Goal: Task Accomplishment & Management: Manage account settings

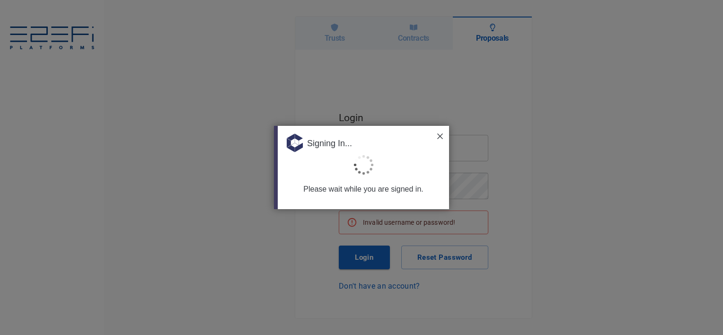
type input "[PERSON_NAME][EMAIL_ADDRESS][PERSON_NAME][DOMAIN_NAME]"
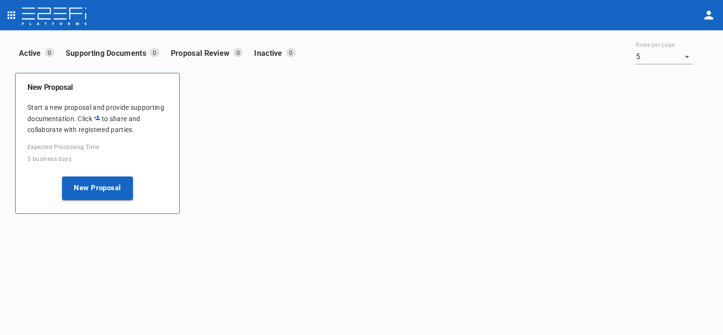
click at [13, 15] on icon "open drawer" at bounding box center [12, 15] width 8 height 8
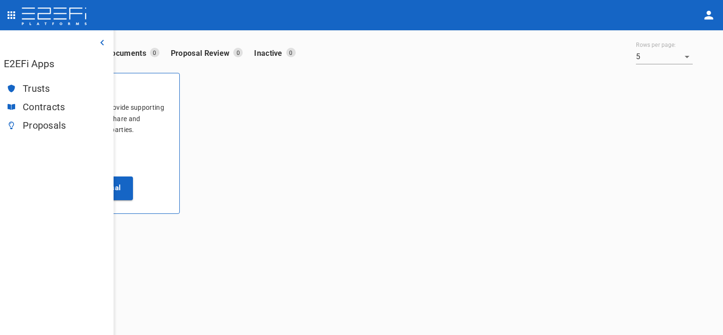
click at [48, 84] on span "Trusts" at bounding box center [64, 88] width 83 height 11
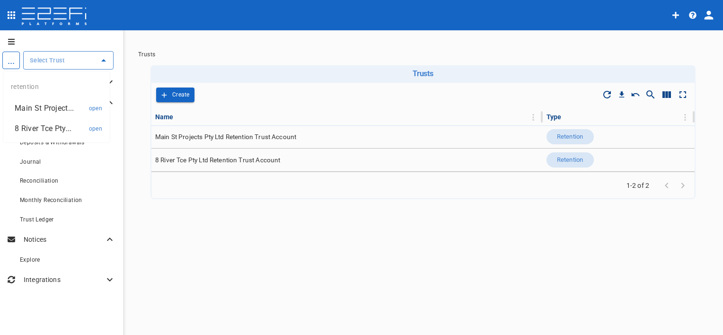
click at [64, 62] on input "text" at bounding box center [61, 60] width 68 height 10
click at [55, 128] on p "8 River Tce Pty..." at bounding box center [43, 128] width 57 height 11
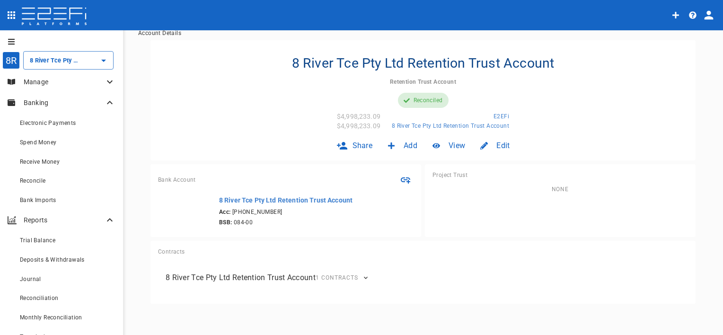
scroll to position [34, 0]
click at [57, 204] on div "Bank Imports" at bounding box center [68, 200] width 96 height 12
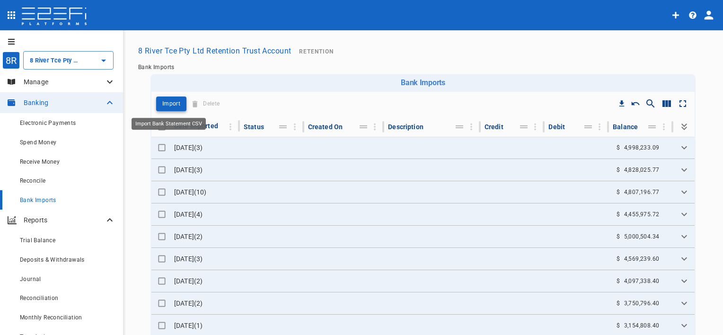
click at [167, 102] on p "Import" at bounding box center [171, 103] width 18 height 11
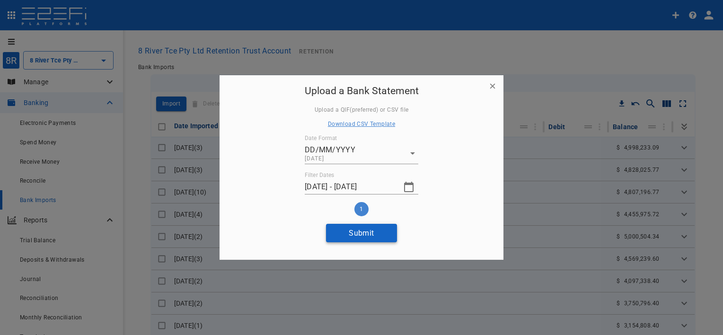
click at [343, 231] on button "Submit" at bounding box center [361, 233] width 71 height 18
click at [406, 187] on icon "button" at bounding box center [408, 186] width 11 height 11
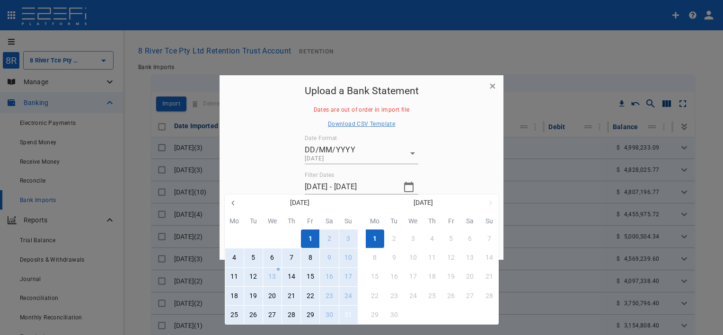
click at [343, 314] on button "31" at bounding box center [348, 315] width 18 height 18
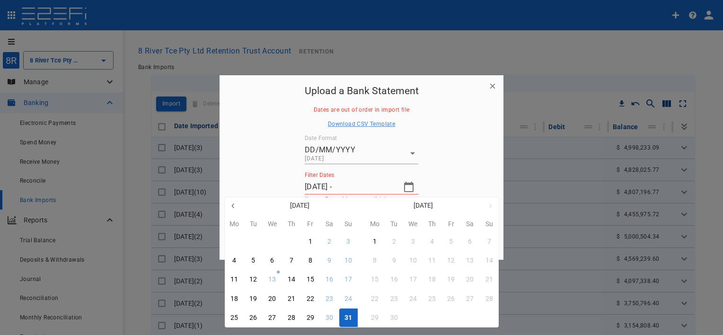
click at [350, 318] on div "31" at bounding box center [348, 318] width 8 height 10
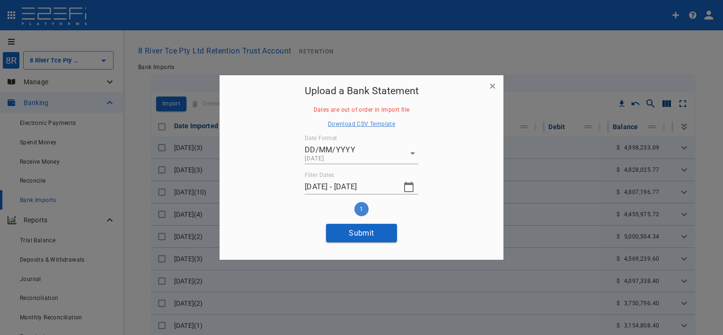
click at [280, 182] on div "Upload a Bank Statement Dates are out of order in import file Download CSV Temp…" at bounding box center [362, 162] width 284 height 175
click at [340, 185] on input "[DATE] - [DATE]" at bounding box center [350, 186] width 91 height 15
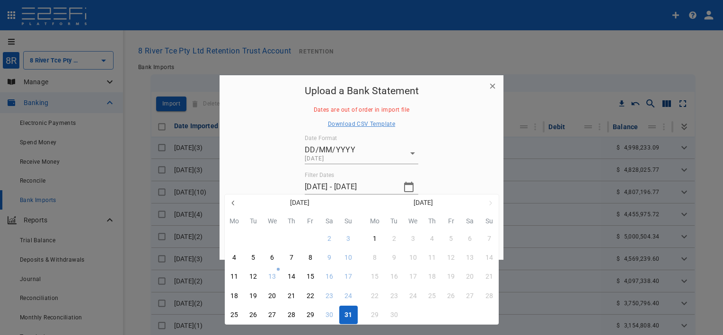
click at [312, 237] on div "1" at bounding box center [310, 239] width 4 height 10
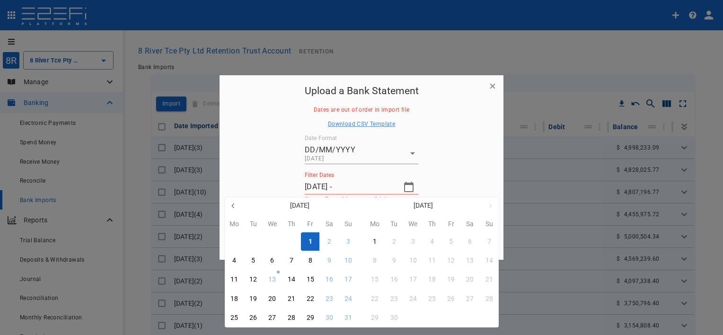
click at [434, 172] on div at bounding box center [361, 167] width 723 height 335
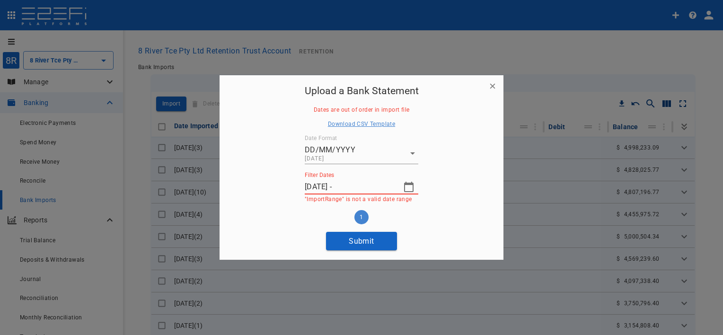
click at [395, 187] on input "[DATE] -" at bounding box center [350, 186] width 91 height 15
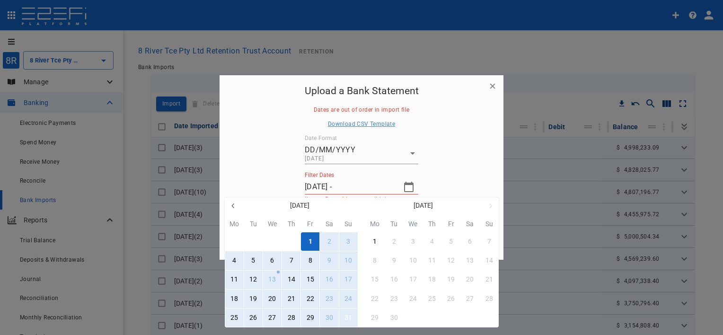
click at [348, 314] on div "31" at bounding box center [348, 318] width 8 height 10
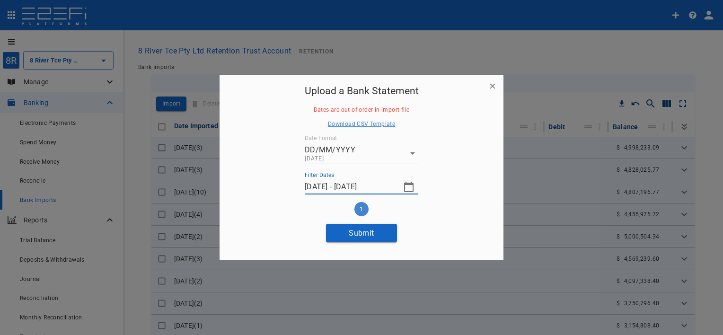
click at [333, 190] on input "[DATE] - [DATE]" at bounding box center [350, 186] width 91 height 15
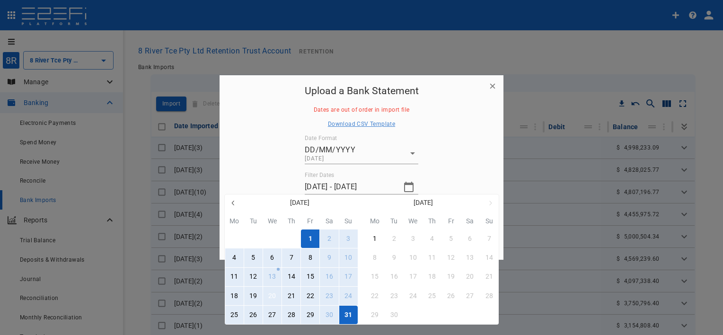
click at [276, 295] on button "20" at bounding box center [272, 296] width 18 height 18
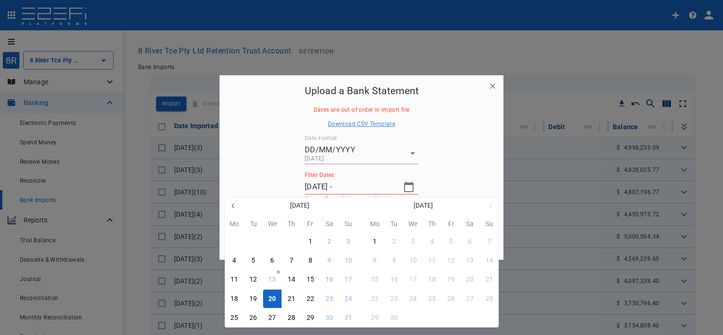
click at [432, 167] on div at bounding box center [361, 167] width 723 height 335
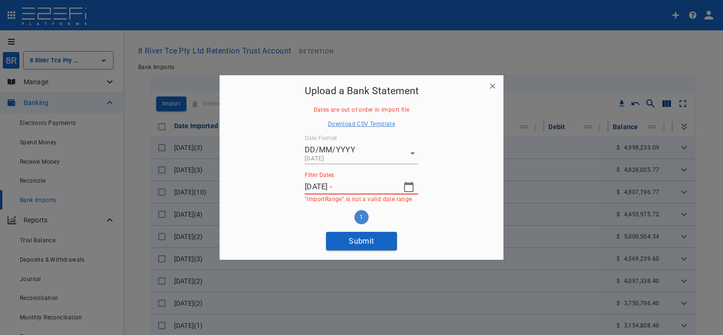
click at [405, 185] on icon "button" at bounding box center [408, 186] width 11 height 11
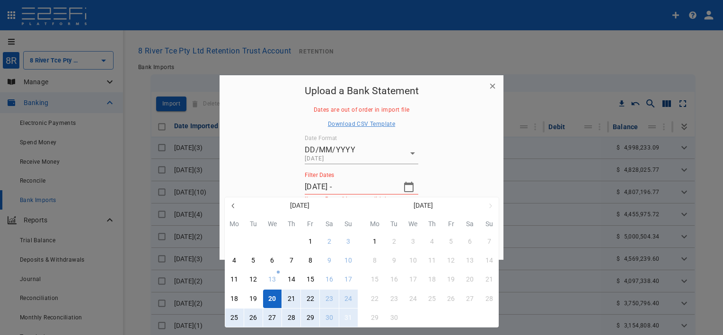
click at [345, 318] on div "31" at bounding box center [348, 318] width 8 height 10
type input "[DATE] - [DATE]"
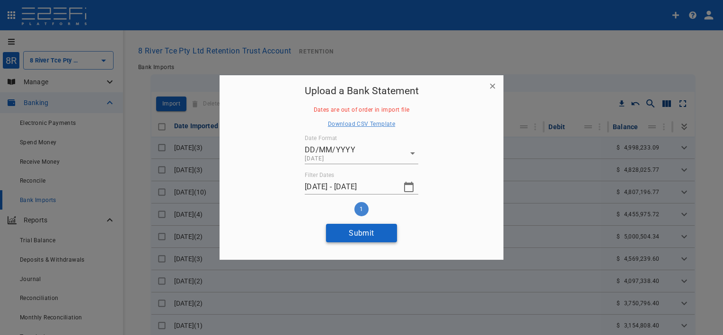
click at [348, 233] on button "Submit" at bounding box center [361, 233] width 71 height 18
click at [399, 151] on body "8R 8 River Tce Pty Ltd Retention Trust Account ​ Manage Banking Electronic Paym…" at bounding box center [361, 167] width 723 height 335
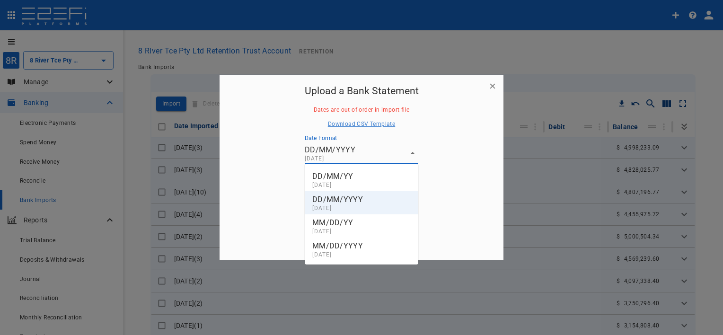
click at [431, 146] on div at bounding box center [361, 167] width 723 height 335
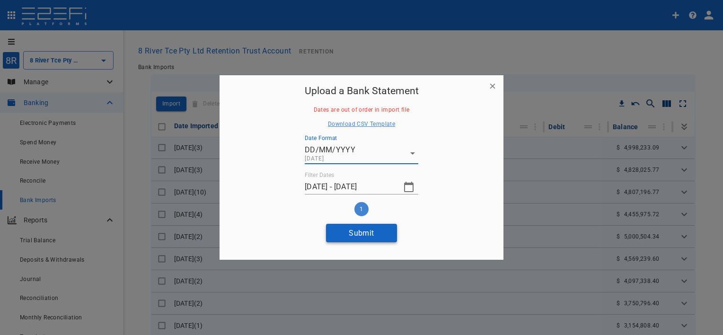
click at [368, 232] on button "Submit" at bounding box center [361, 233] width 71 height 18
click at [491, 86] on icon "button" at bounding box center [492, 85] width 9 height 9
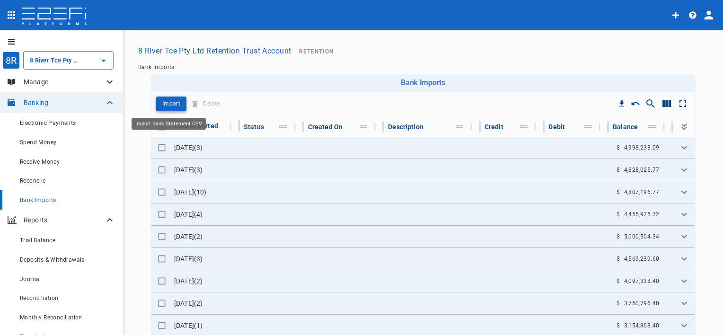
click at [170, 103] on p "Import" at bounding box center [171, 103] width 18 height 11
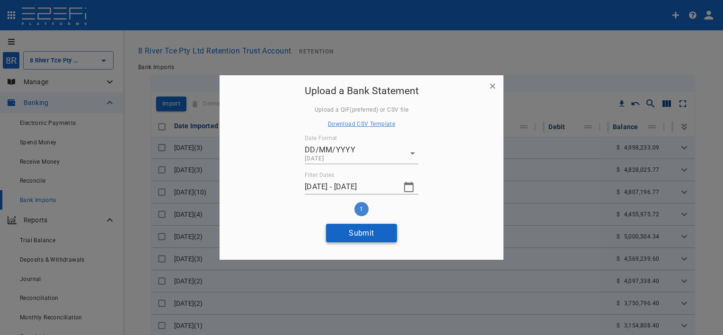
click at [355, 229] on button "Submit" at bounding box center [361, 233] width 71 height 18
click at [405, 186] on icon "button" at bounding box center [408, 187] width 9 height 10
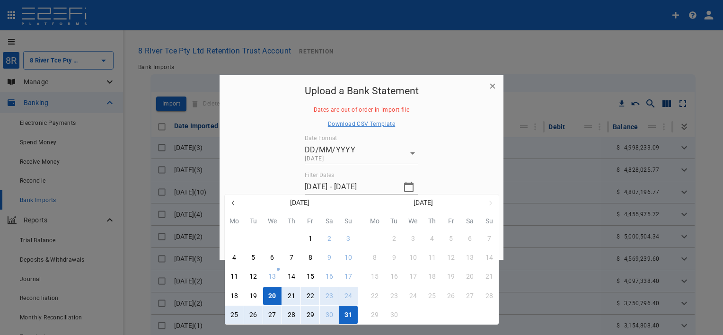
click at [376, 237] on div "1" at bounding box center [375, 239] width 4 height 10
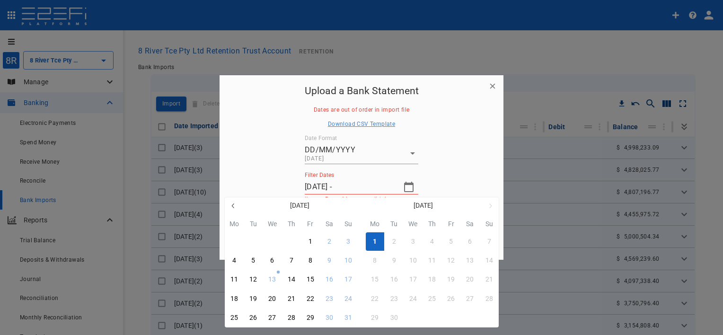
click at [267, 176] on div at bounding box center [361, 167] width 723 height 335
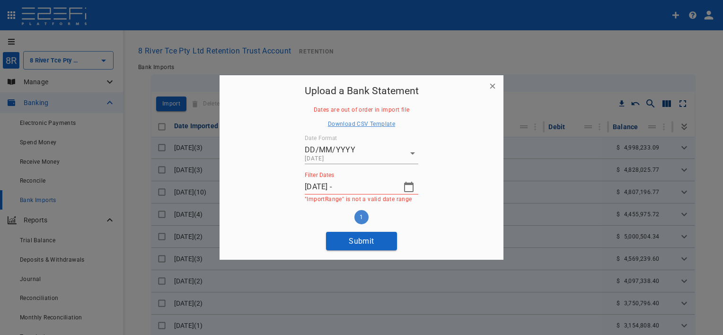
click at [403, 187] on button "button" at bounding box center [408, 186] width 19 height 19
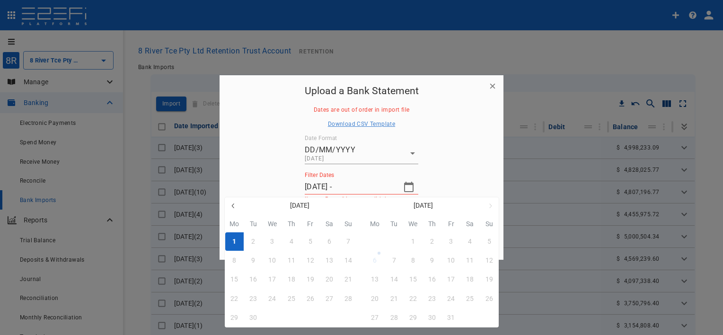
click at [231, 204] on icon "button" at bounding box center [233, 206] width 8 height 8
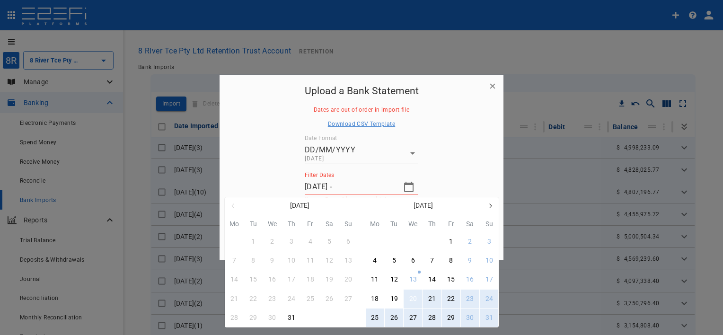
click at [412, 298] on div "20" at bounding box center [413, 299] width 8 height 10
type input "[DATE] - [DATE]"
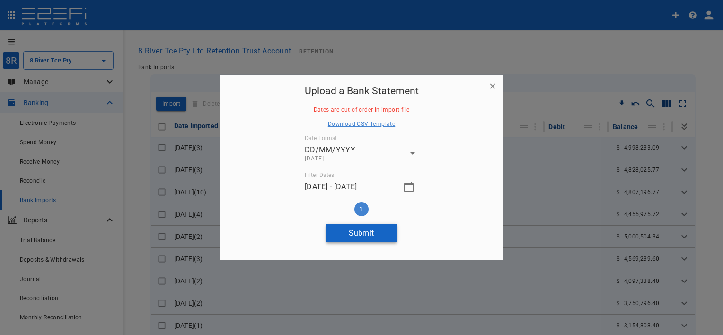
click at [380, 232] on button "Submit" at bounding box center [361, 233] width 71 height 18
click at [366, 233] on button "Submit" at bounding box center [361, 233] width 71 height 18
click at [492, 85] on icon "button" at bounding box center [492, 86] width 5 height 5
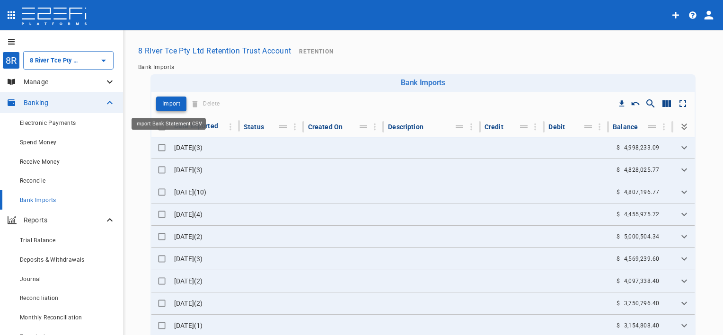
click at [162, 104] on p "Import" at bounding box center [171, 103] width 18 height 11
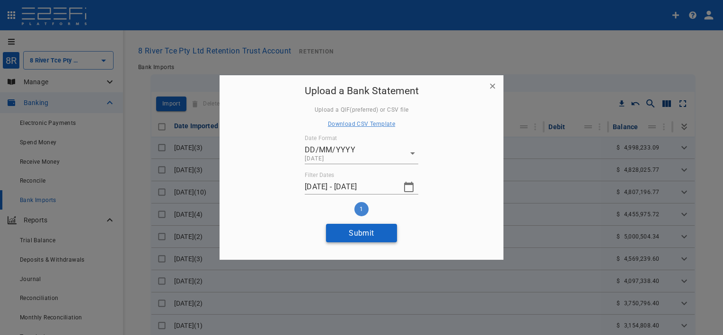
click at [338, 234] on button "Submit" at bounding box center [361, 233] width 71 height 18
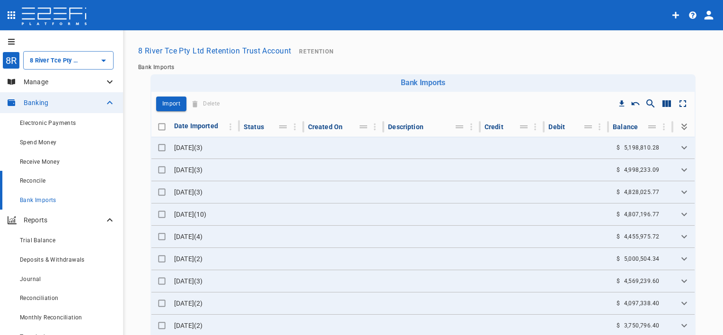
click at [79, 184] on div "Reconcile" at bounding box center [68, 181] width 96 height 12
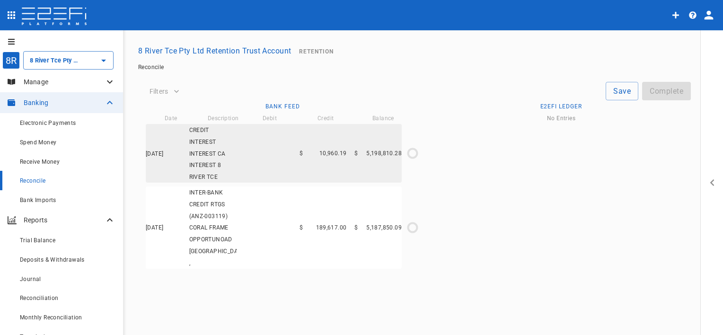
type input "[DATE]"
click at [74, 162] on div "Receive Money" at bounding box center [60, 162] width 80 height 12
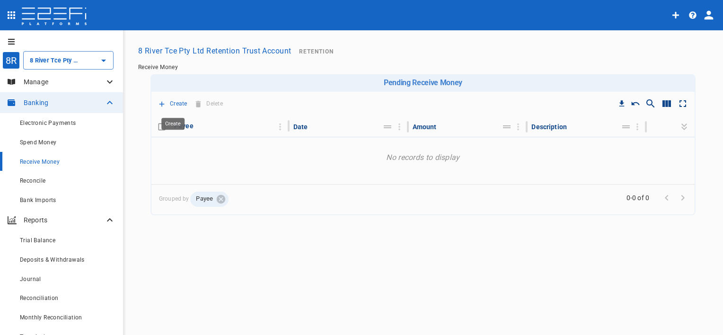
click at [171, 105] on p "Create" at bounding box center [179, 103] width 18 height 11
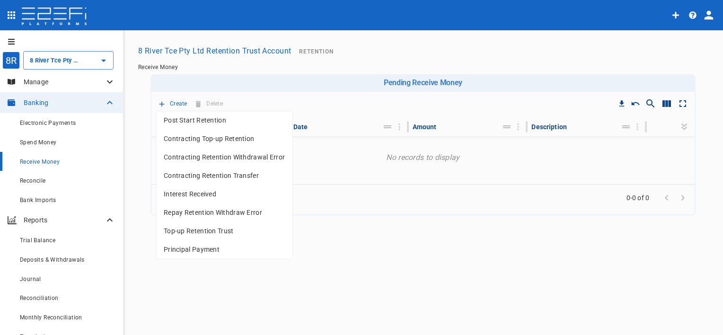
click at [206, 194] on span "Interest Received" at bounding box center [224, 194] width 121 height 11
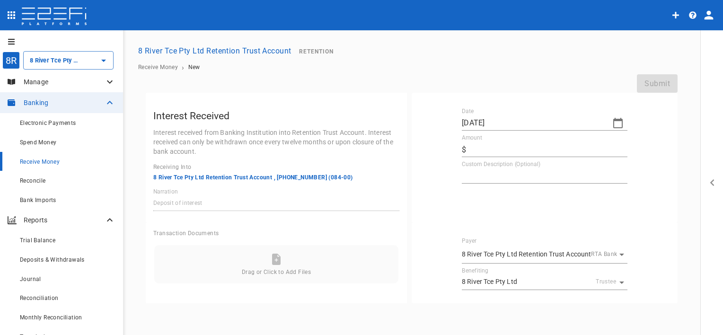
click at [622, 123] on icon "button" at bounding box center [617, 123] width 9 height 10
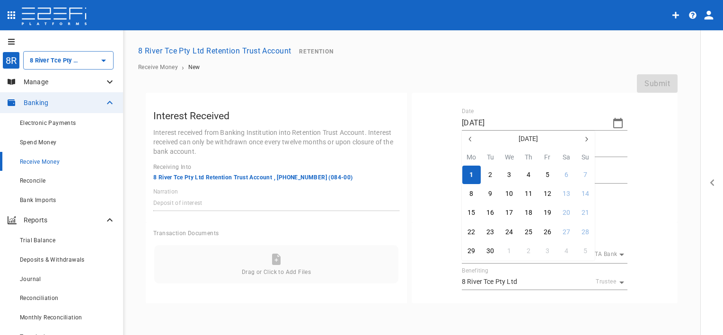
click at [467, 138] on icon "button" at bounding box center [471, 139] width 8 height 8
click at [551, 248] on button "29" at bounding box center [547, 251] width 18 height 18
type input "[DATE]"
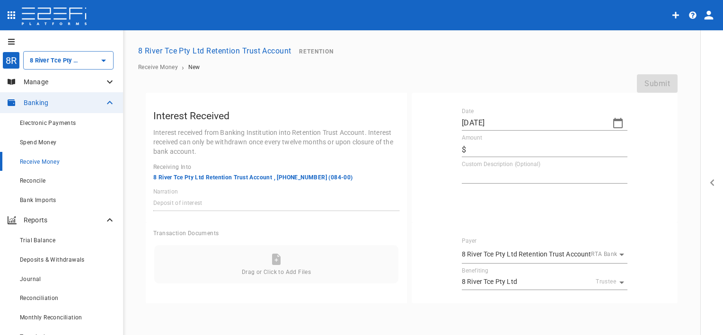
click at [498, 152] on input "Amount" at bounding box center [549, 149] width 158 height 15
type input "10,960.19"
click at [500, 176] on textarea "Custom Description (Optional)" at bounding box center [545, 175] width 166 height 11
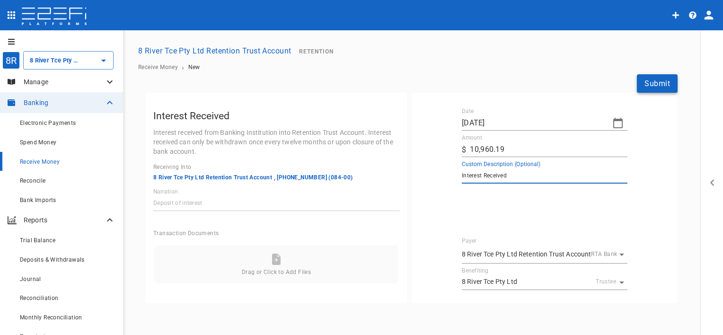
type textarea "Interest Received"
click at [669, 88] on button "Submit" at bounding box center [657, 83] width 41 height 18
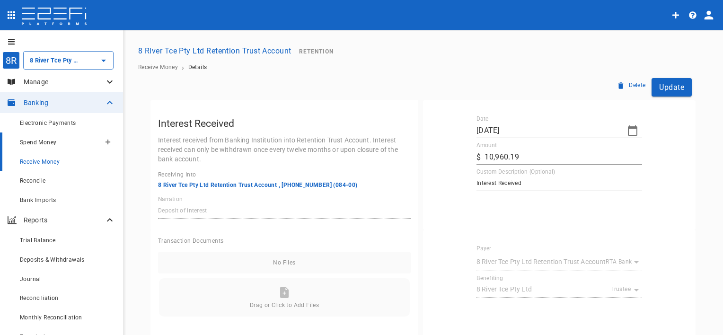
click at [66, 148] on div "Spend Money" at bounding box center [60, 142] width 80 height 12
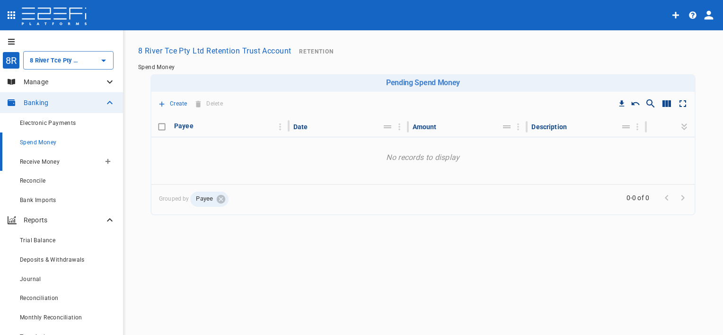
click at [49, 162] on span "Receive Money" at bounding box center [40, 162] width 40 height 7
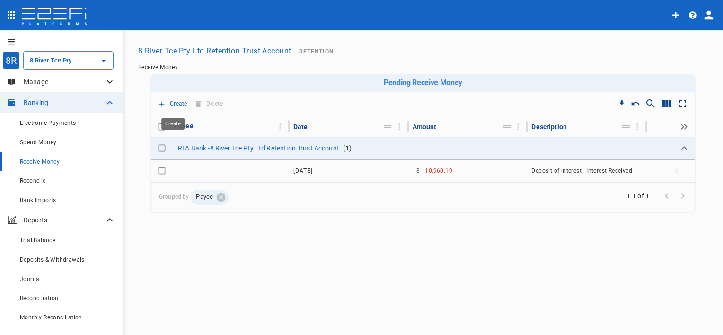
click at [164, 102] on icon "Create" at bounding box center [162, 104] width 9 height 9
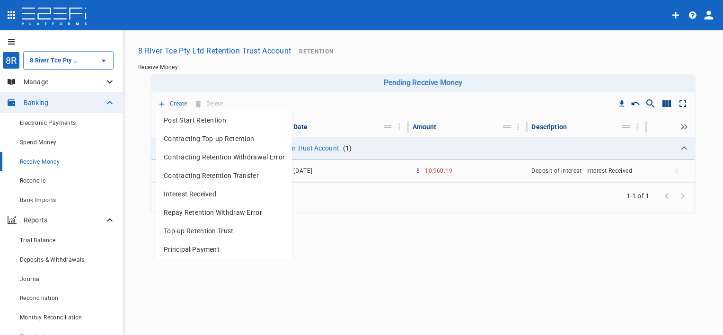
click at [238, 138] on span "Contracting Top-up Retention" at bounding box center [224, 138] width 121 height 11
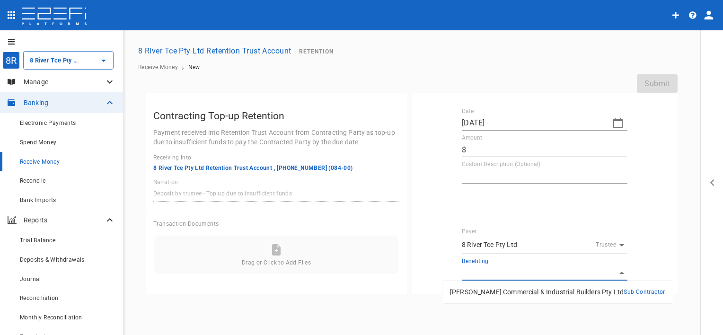
click at [527, 266] on body "8R 8 River Tce Pty Ltd Retention Trust Account ​ Manage Banking Electronic Paym…" at bounding box center [361, 167] width 723 height 335
click at [530, 289] on p "[PERSON_NAME] Commercial & Industrial Builders Pty Ltd" at bounding box center [537, 291] width 174 height 9
type input "DSRQRKD000028G4C"
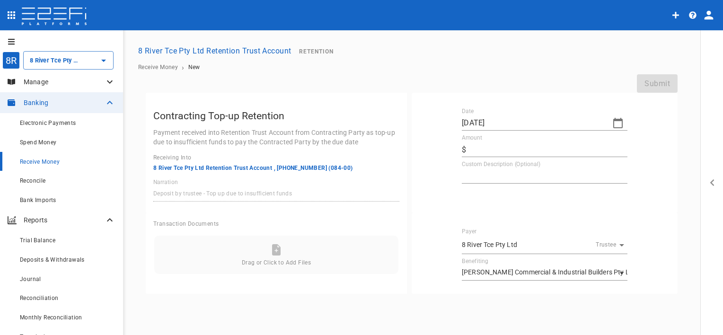
click at [619, 120] on icon "button" at bounding box center [617, 123] width 9 height 10
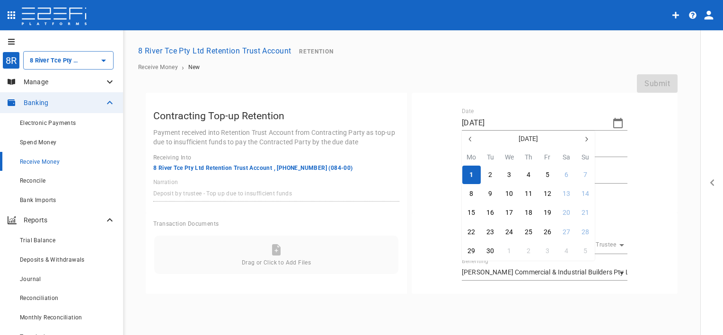
click at [467, 136] on icon "button" at bounding box center [471, 139] width 8 height 8
click at [511, 230] on div "20" at bounding box center [509, 232] width 8 height 10
type input "[DATE]"
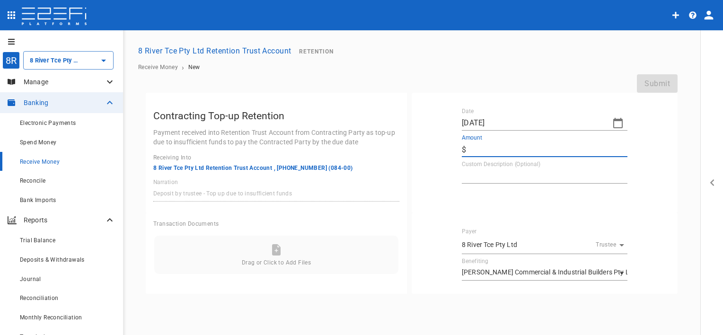
click at [476, 150] on input "Amount" at bounding box center [549, 149] width 158 height 15
type input "189,617"
click at [490, 178] on textarea "Custom Description (Optional)" at bounding box center [545, 175] width 166 height 11
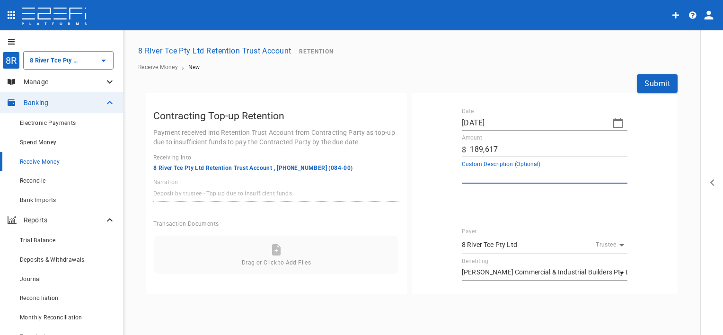
paste textarea "RTGS (ANZ-003119) CORAL FRAME OPPORTUNOAD [GEOGRAPHIC_DATA] ,"
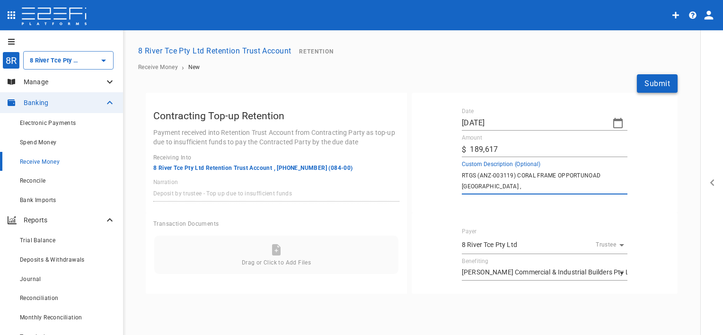
type textarea "RTGS (ANZ-003119) CORAL FRAME OPPORTUNOAD [GEOGRAPHIC_DATA] ,"
click at [667, 85] on button "Submit" at bounding box center [657, 83] width 41 height 18
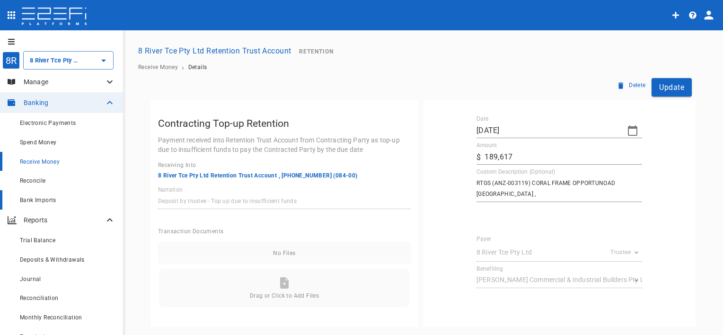
click at [43, 203] on span "Bank Imports" at bounding box center [38, 200] width 36 height 7
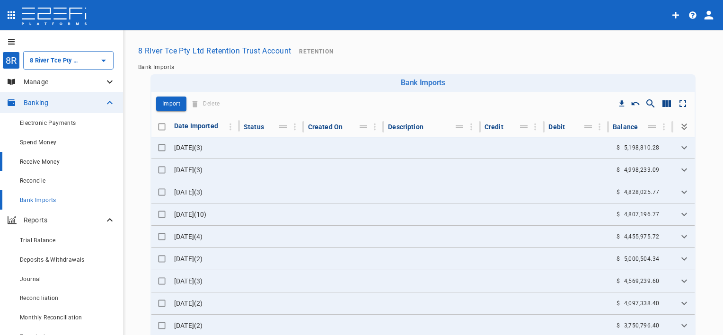
click at [49, 165] on span "Receive Money" at bounding box center [40, 162] width 40 height 7
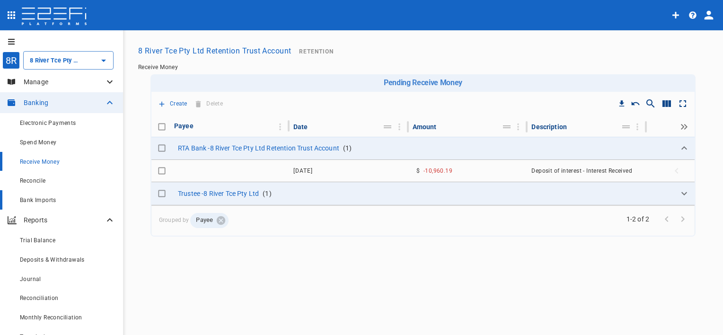
click at [51, 200] on span "Bank Imports" at bounding box center [38, 200] width 36 height 7
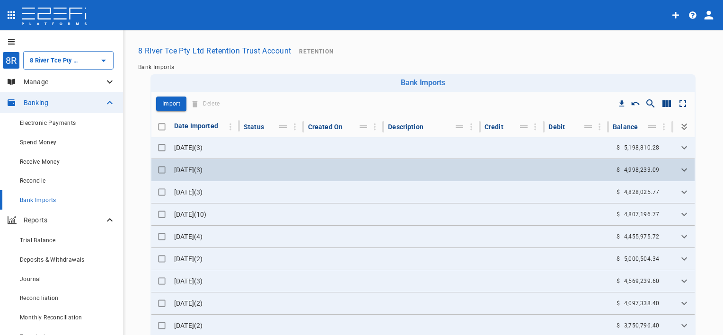
click at [203, 170] on td "[DATE] ( 3 )" at bounding box center [205, 170] width 70 height 22
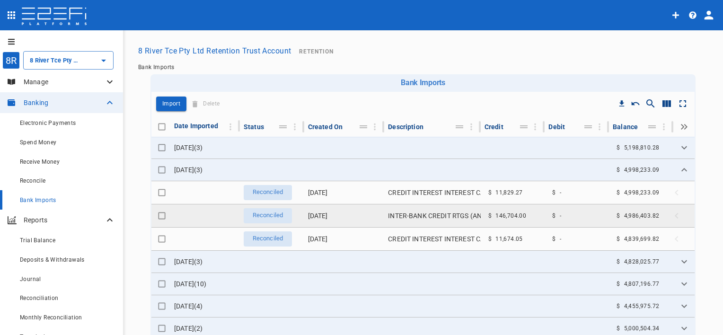
click at [397, 214] on td "INTER-BANK CREDIT RTGS (ANZ-005794) CORAL FRAME OPPORTUNOAD [GEOGRAPHIC_DATA] ," at bounding box center [432, 215] width 97 height 23
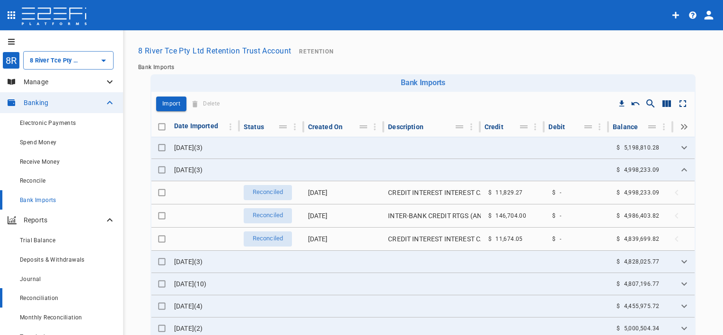
click at [66, 296] on div "Reconciliation" at bounding box center [68, 298] width 96 height 12
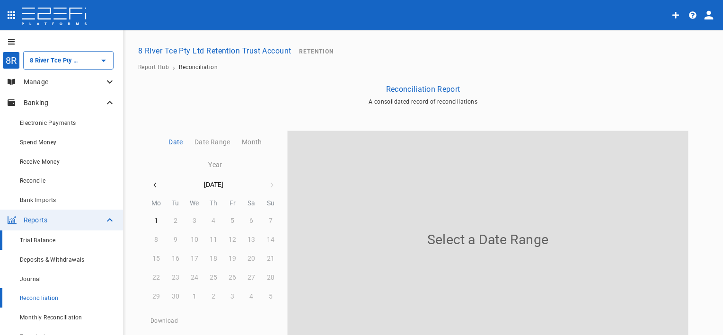
click at [59, 241] on div "Trial Balance" at bounding box center [68, 240] width 96 height 12
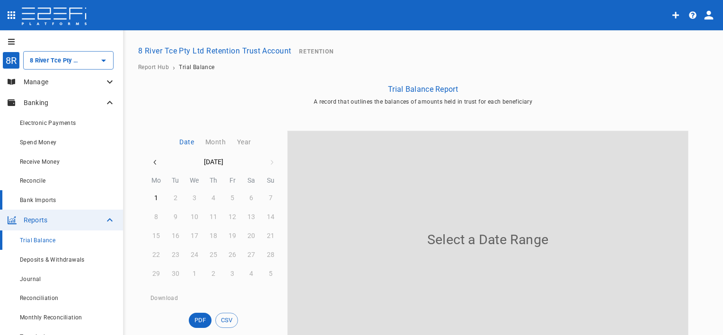
click at [66, 202] on div "Bank Imports" at bounding box center [68, 200] width 96 height 12
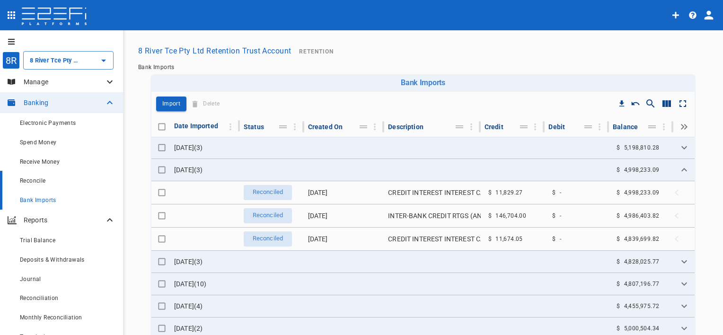
click at [66, 183] on div "Reconcile" at bounding box center [68, 181] width 96 height 12
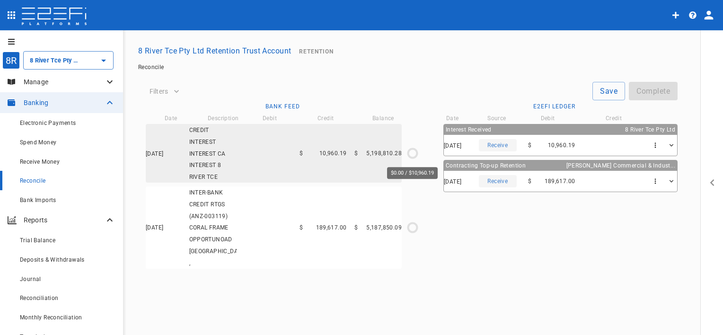
click at [414, 151] on icon "$0.00 / $10,960.19" at bounding box center [412, 153] width 14 height 14
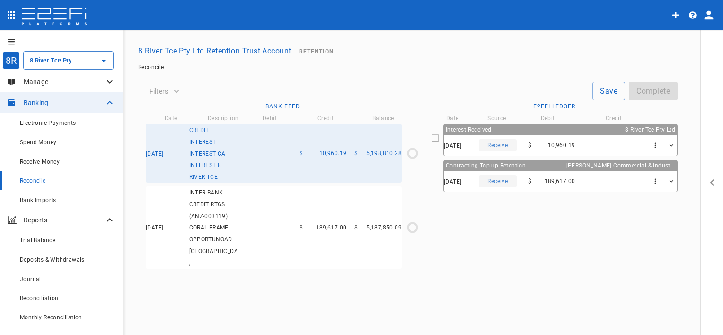
click at [437, 140] on icon at bounding box center [435, 138] width 9 height 9
type input "[DATE]"
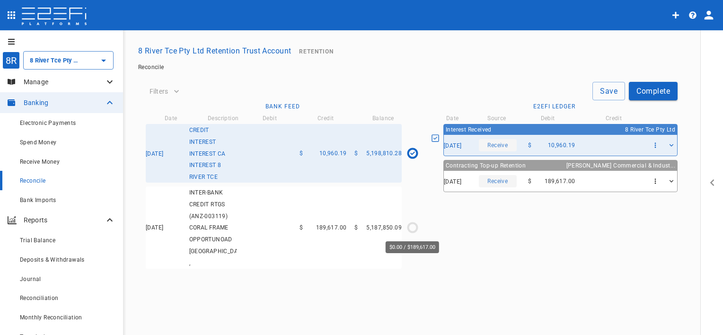
click at [415, 227] on icon "$0.00 / $189,617.00" at bounding box center [412, 227] width 14 height 14
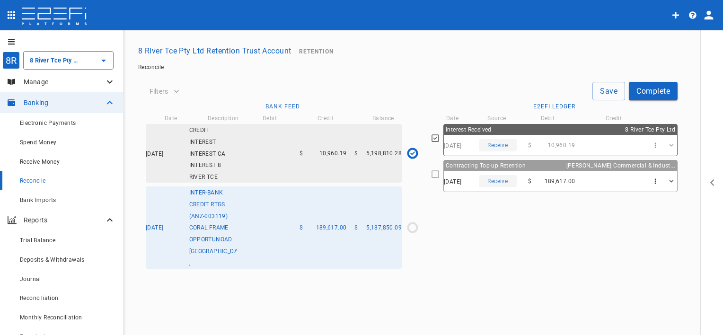
click at [435, 172] on icon at bounding box center [435, 174] width 9 height 9
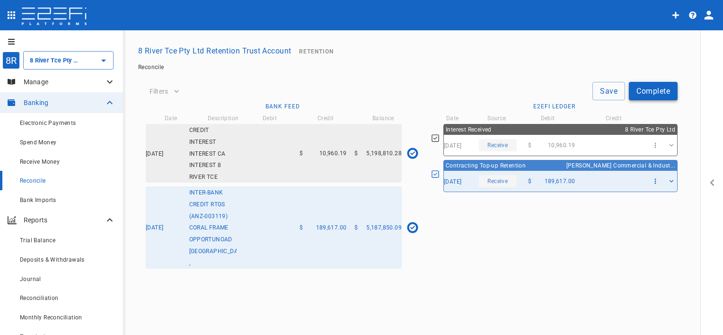
click at [643, 95] on button "Complete" at bounding box center [653, 91] width 49 height 18
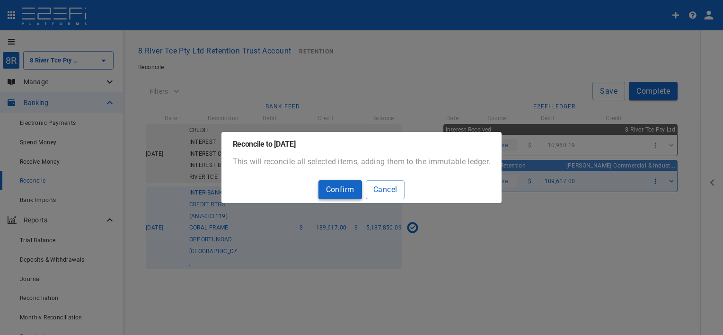
click at [348, 187] on button "Confirm" at bounding box center [340, 189] width 44 height 18
type input "4,998,233.09"
type input "[DATE]"
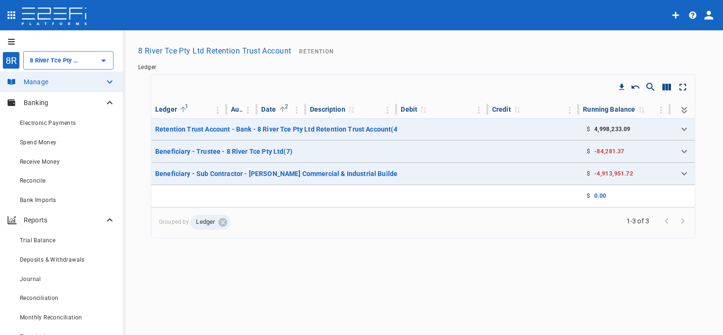
click at [67, 100] on p "Banking" at bounding box center [64, 102] width 80 height 9
click at [15, 15] on icon "open drawer" at bounding box center [11, 14] width 11 height 11
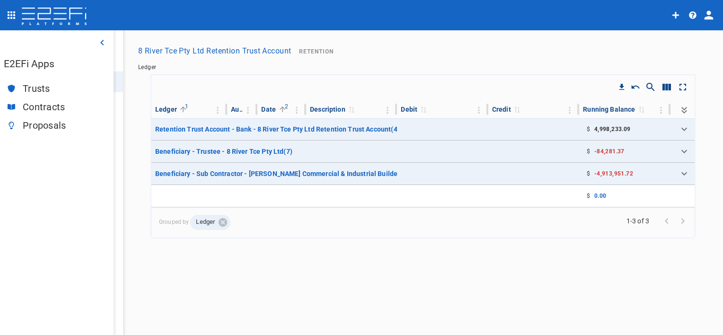
click at [40, 85] on span "Trusts" at bounding box center [64, 88] width 83 height 11
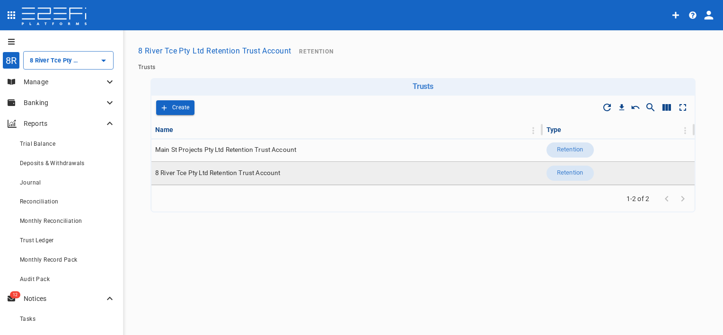
click at [214, 172] on span "8 River Tce Pty Ltd Retention Trust Account" at bounding box center [217, 172] width 125 height 9
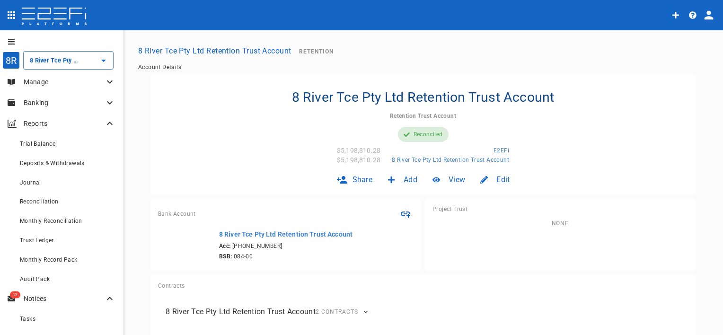
scroll to position [34, 0]
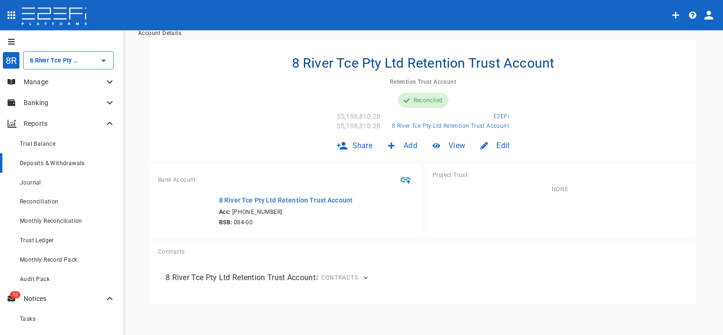
click at [65, 163] on span "Deposits & Withdrawals" at bounding box center [52, 163] width 65 height 7
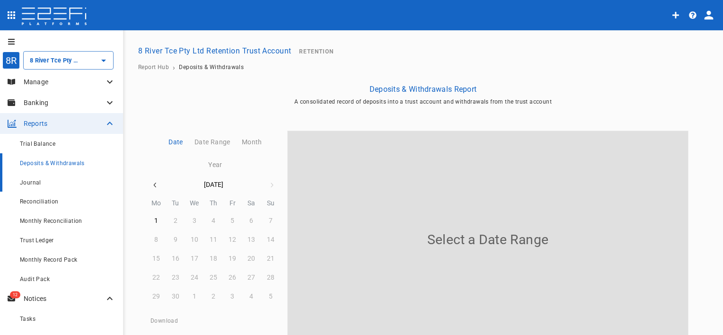
click at [58, 181] on div "Journal" at bounding box center [68, 182] width 96 height 12
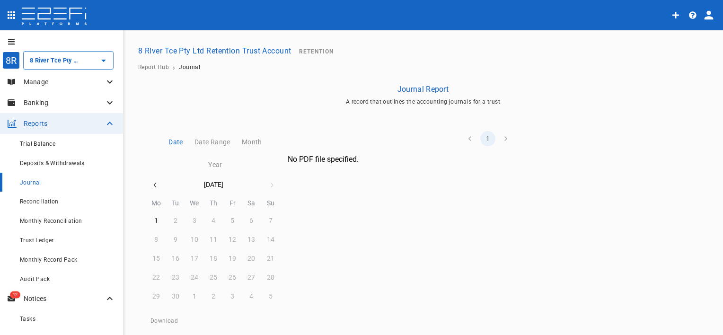
type input "8 River Tce Pty Ltd Retention Trust Account"
click at [51, 202] on span "Reconciliation" at bounding box center [39, 201] width 39 height 7
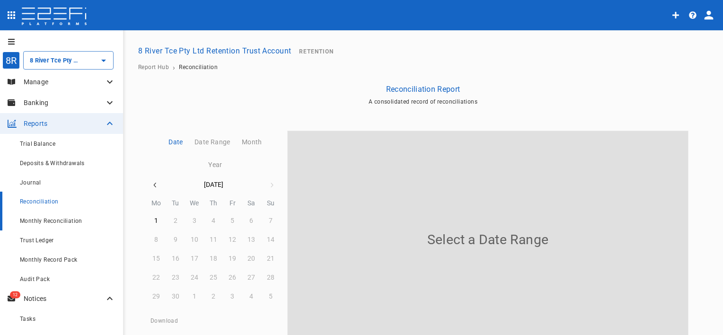
click at [69, 221] on span "Monthly Reconciliation" at bounding box center [51, 221] width 62 height 7
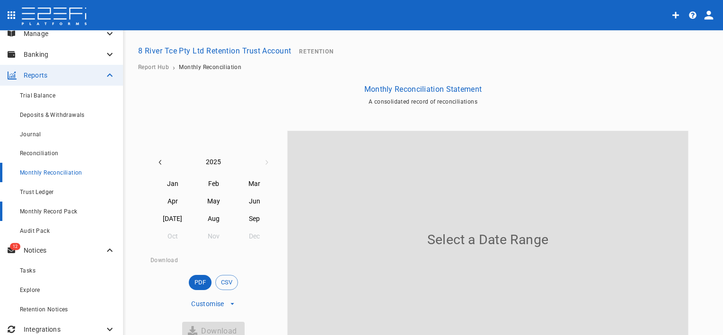
scroll to position [57, 0]
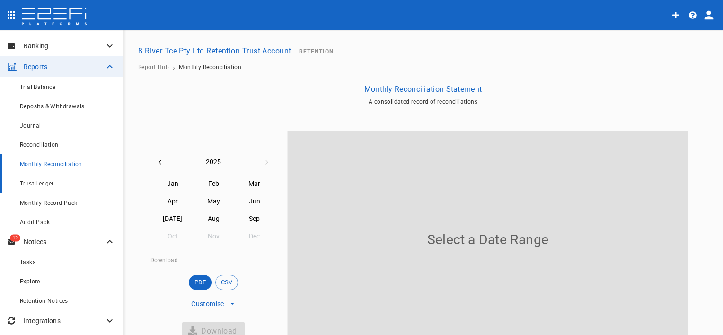
click at [58, 189] on div "Trust Ledger" at bounding box center [68, 183] width 96 height 12
